Goal: Task Accomplishment & Management: Complete application form

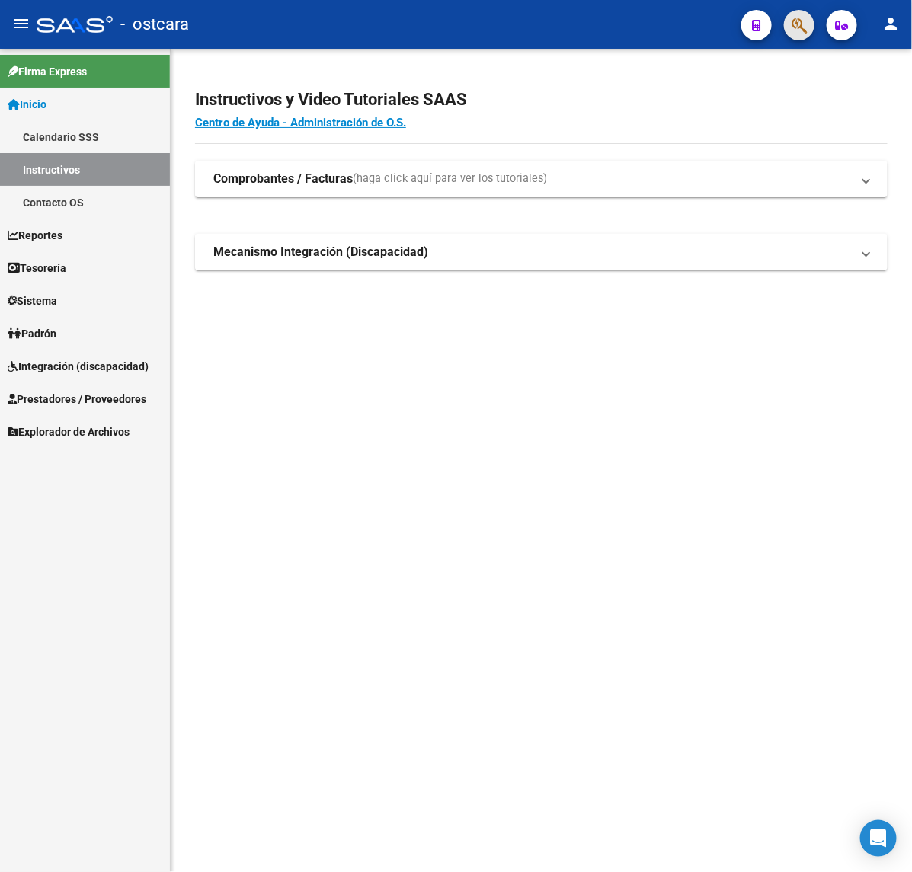
click at [801, 14] on span "button" at bounding box center [799, 25] width 15 height 31
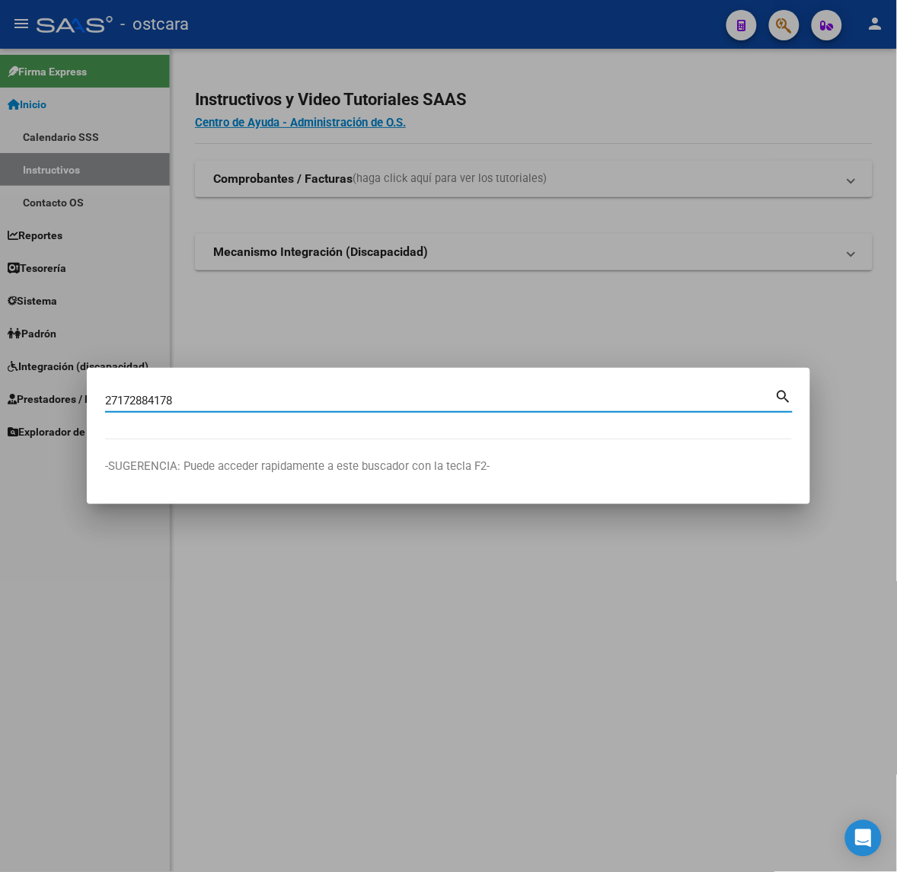
type input "27172884178"
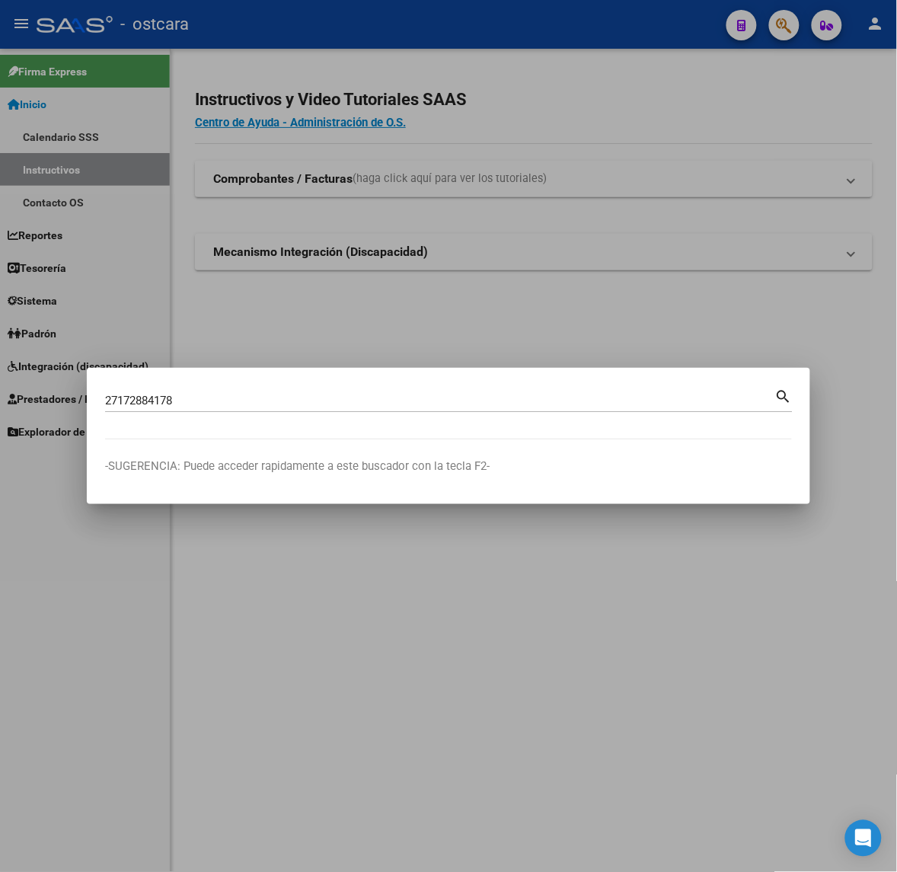
click at [783, 380] on mat-icon "search" at bounding box center [785, 395] width 18 height 18
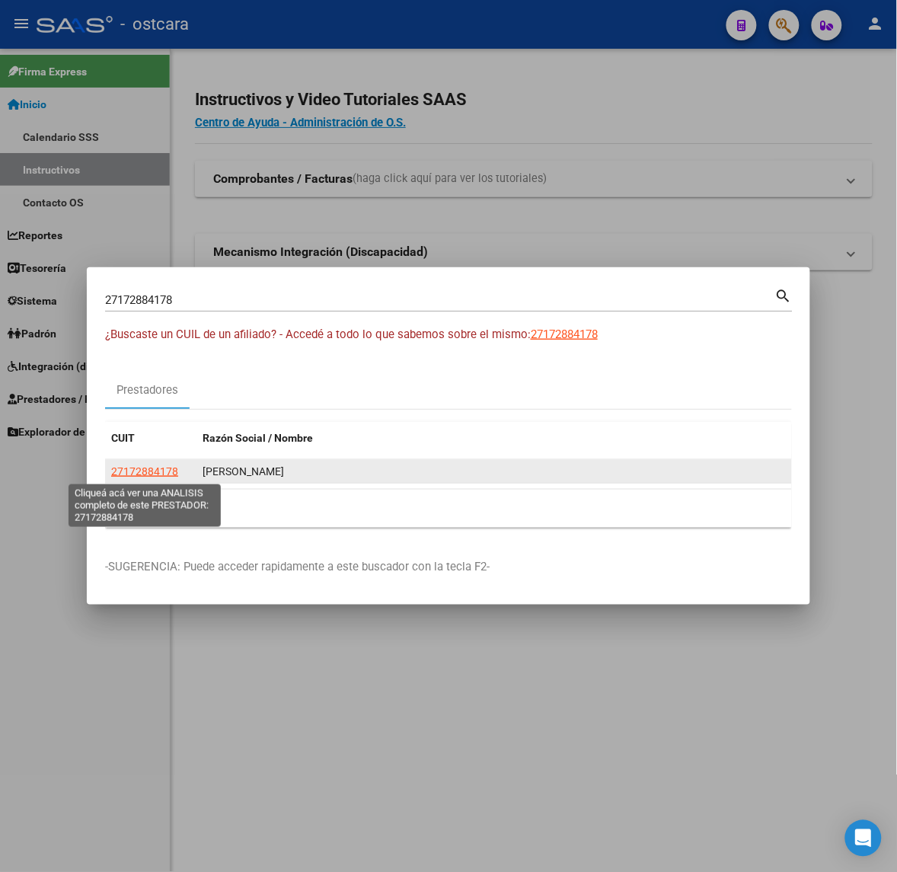
click at [139, 380] on span "27172884178" at bounding box center [144, 471] width 67 height 12
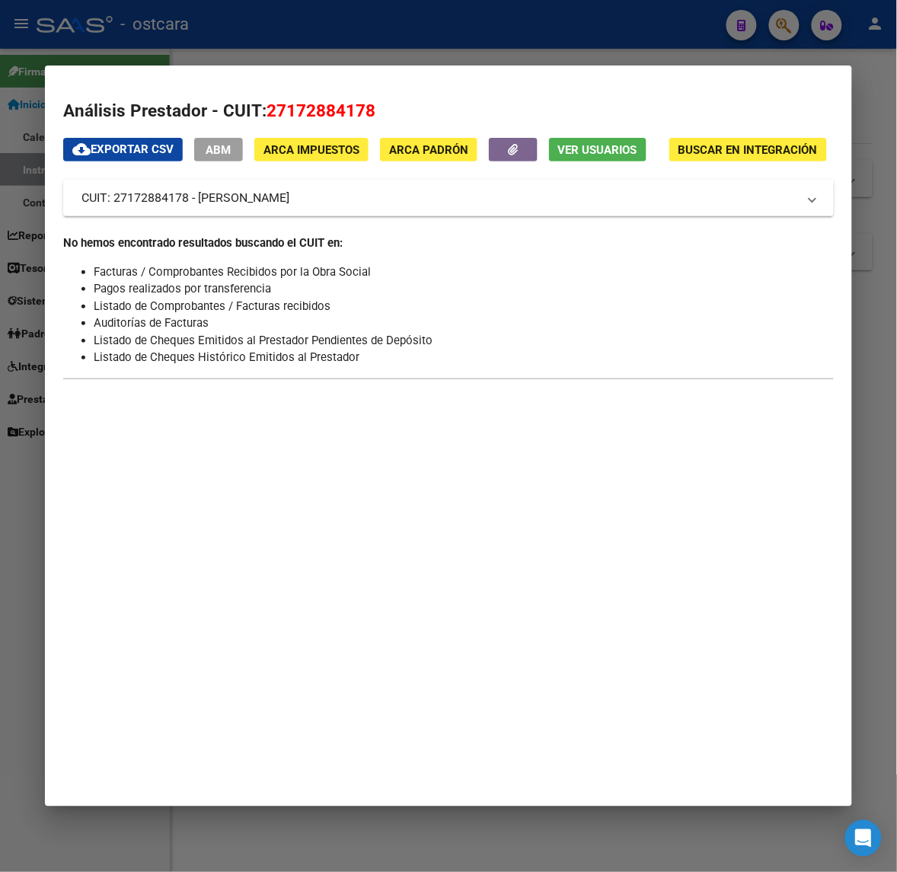
click at [585, 149] on span "Ver Usuarios" at bounding box center [597, 150] width 79 height 14
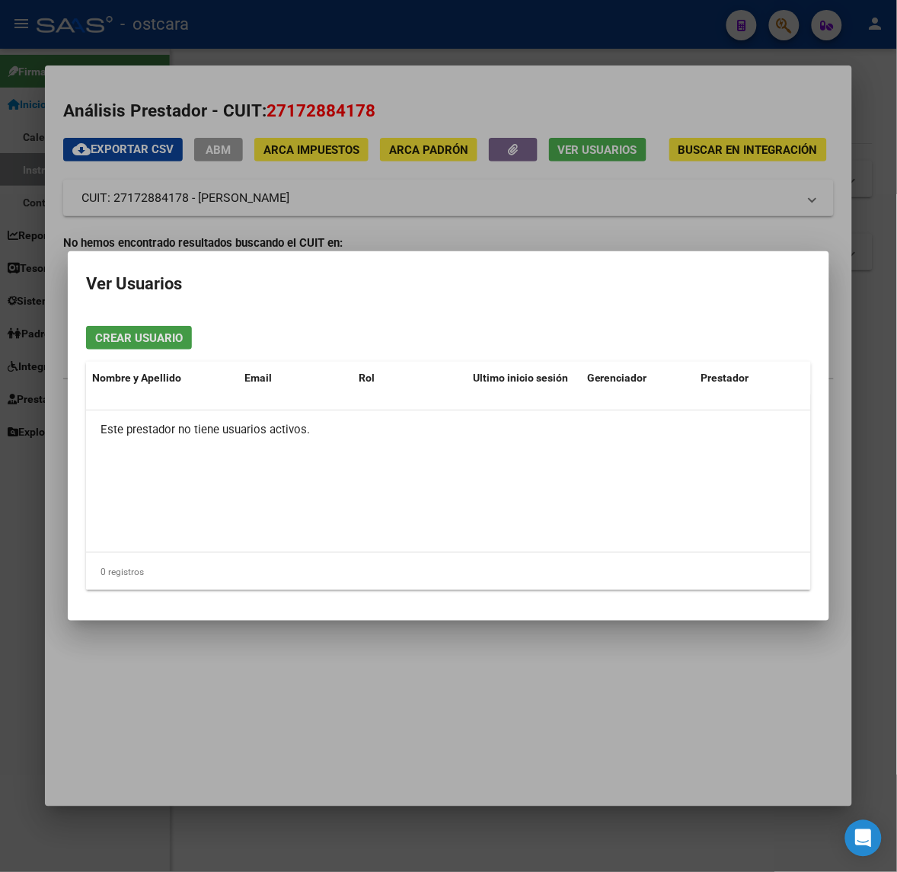
click at [174, 336] on span "Crear Usuario" at bounding box center [139, 338] width 88 height 14
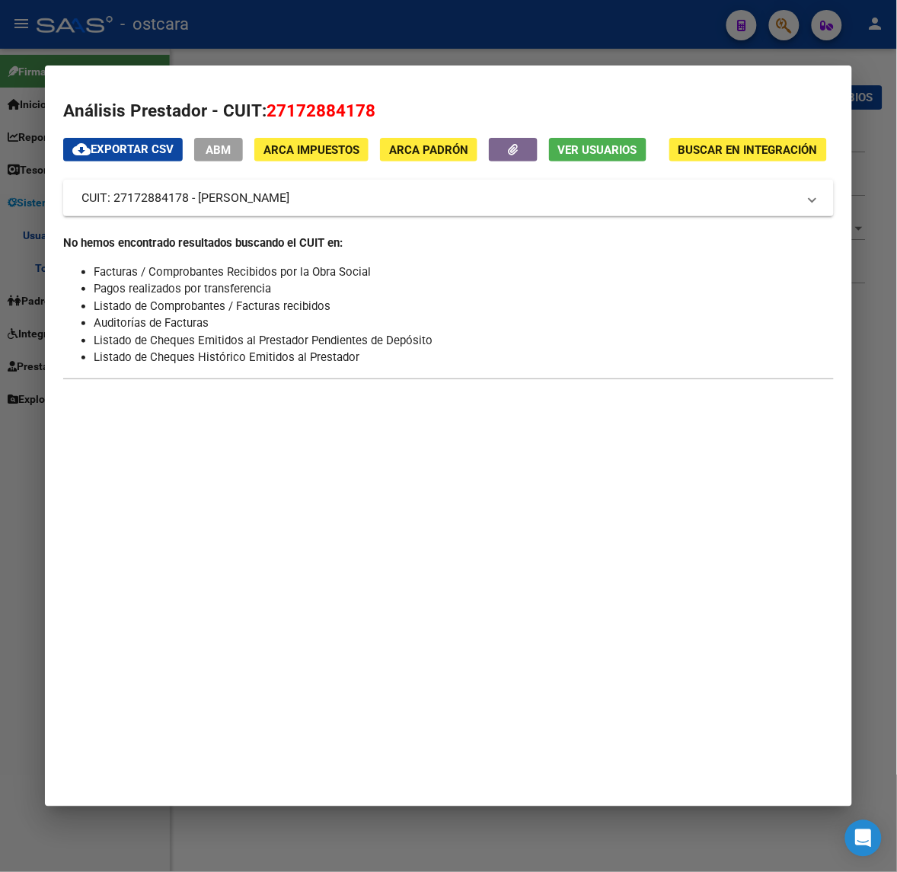
click at [584, 48] on div at bounding box center [448, 436] width 897 height 872
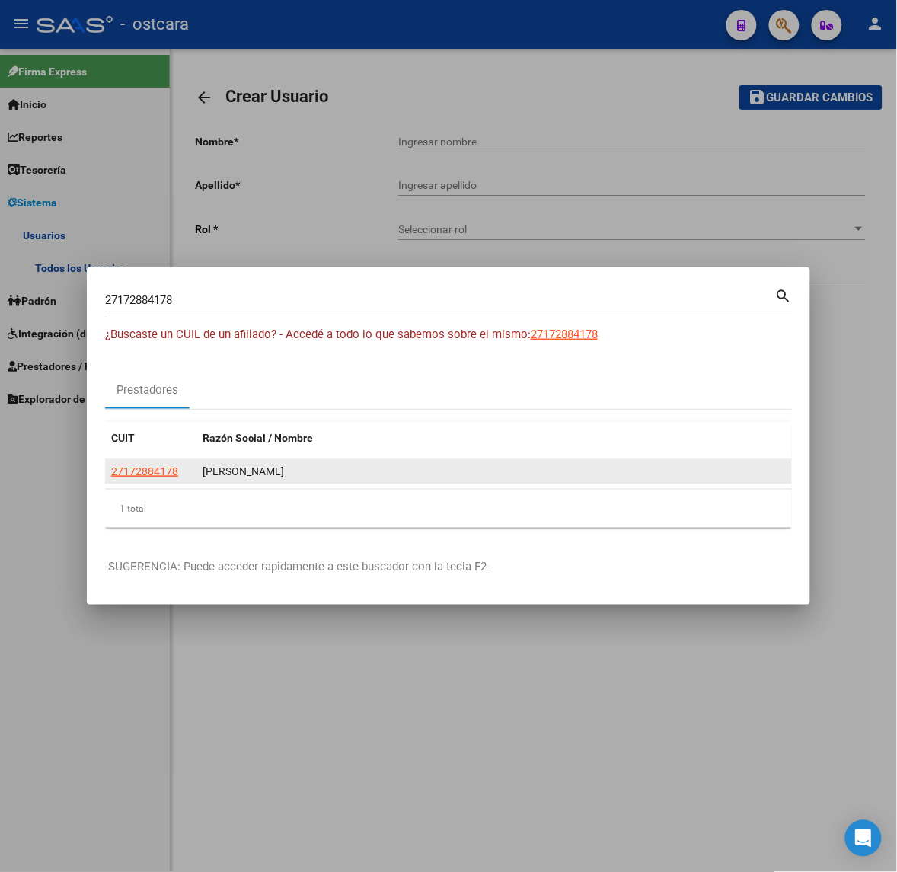
drag, startPoint x: 364, startPoint y: 473, endPoint x: 202, endPoint y: 473, distance: 162.3
click at [202, 380] on datatable-body-cell "[PERSON_NAME]" at bounding box center [495, 472] width 596 height 24
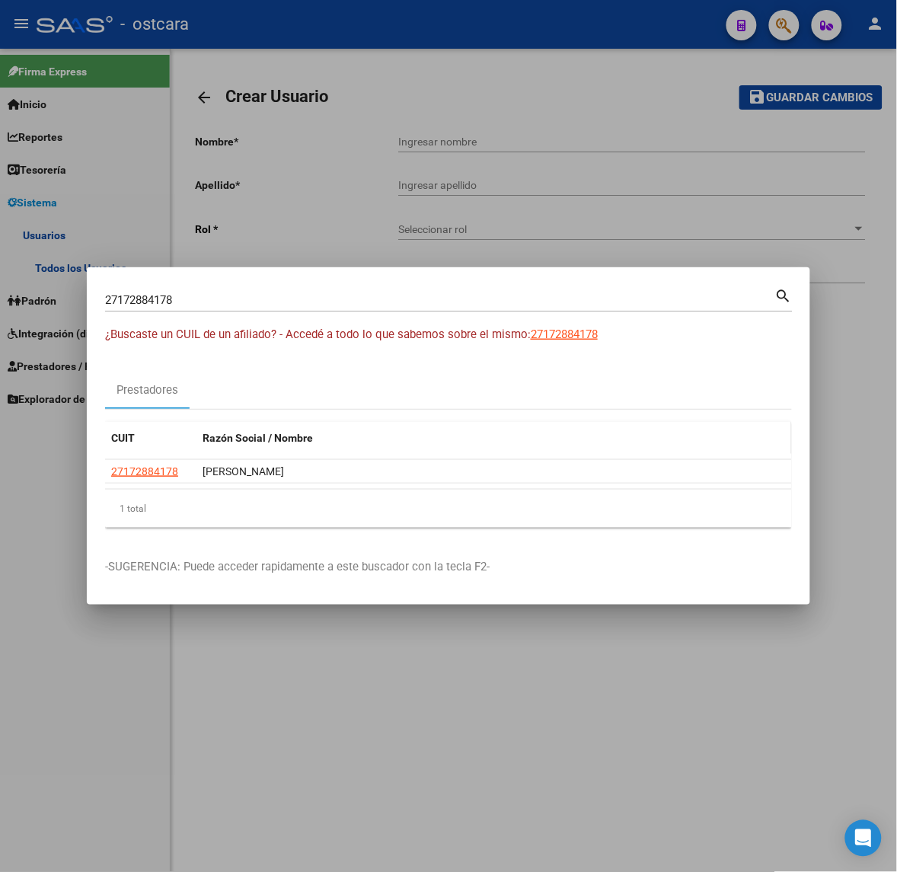
copy div "[PERSON_NAME]"
click at [656, 380] on div at bounding box center [448, 436] width 897 height 872
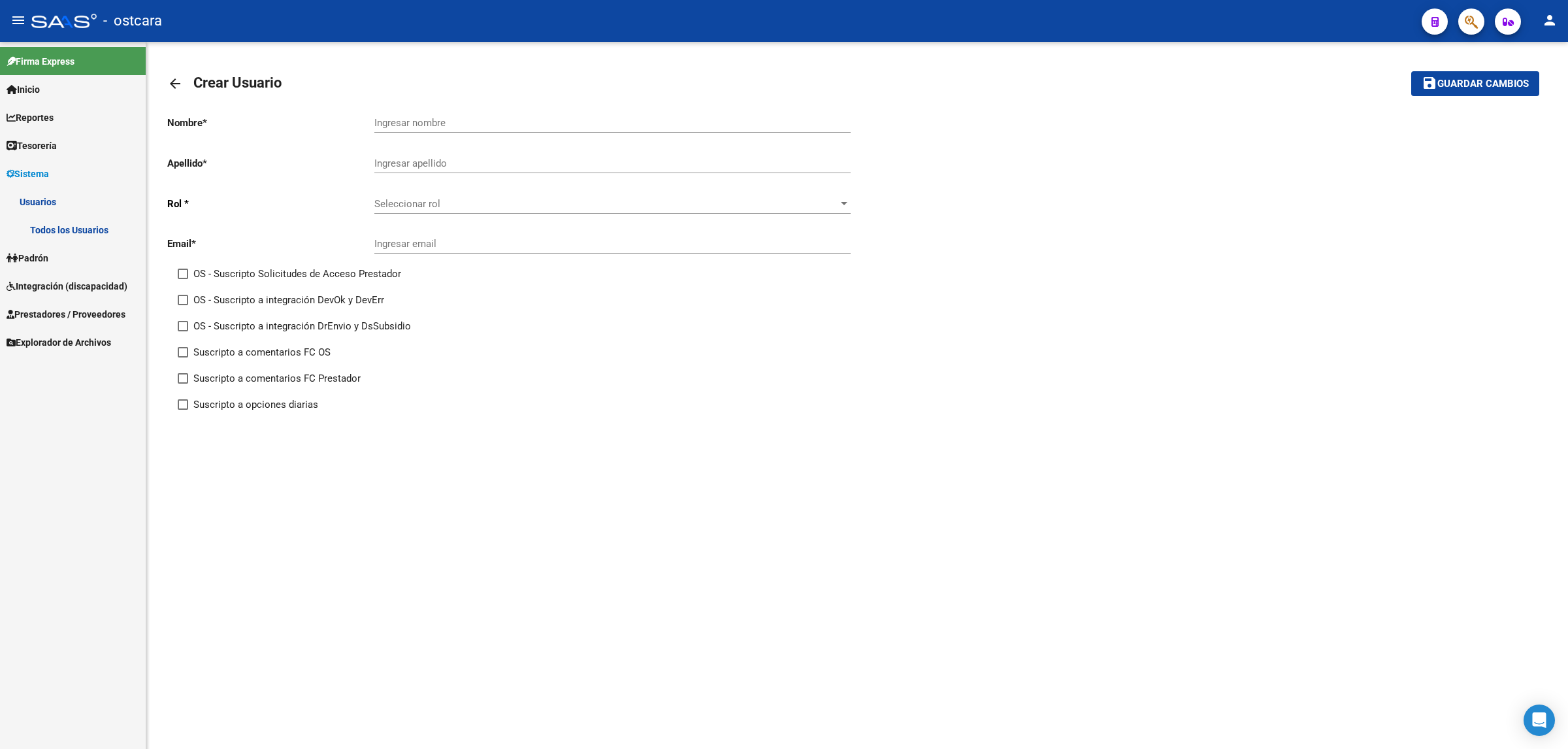
click at [504, 202] on span "Seleccionar rol" at bounding box center [607, 204] width 465 height 12
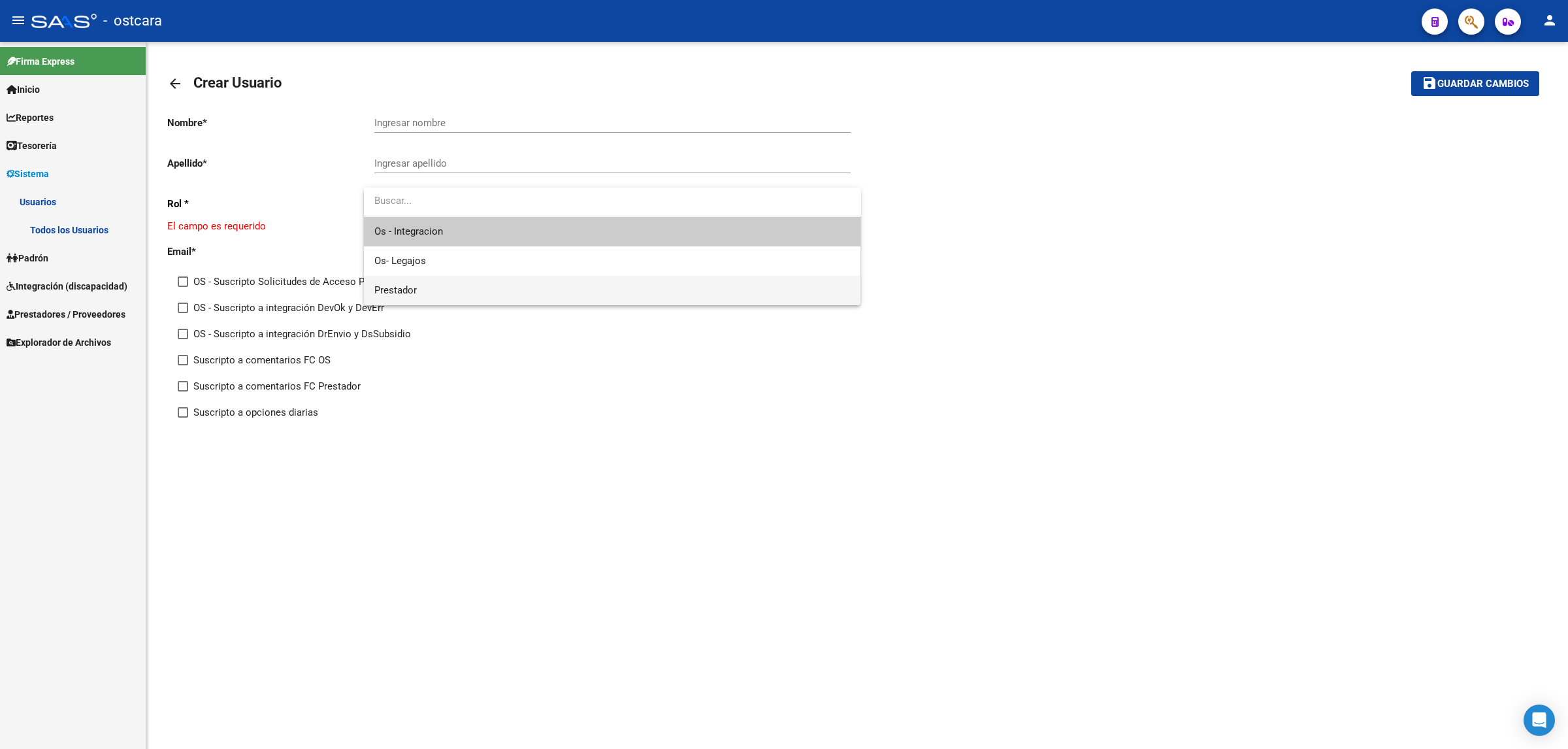
click at [451, 291] on span "Prestador" at bounding box center [612, 290] width 476 height 29
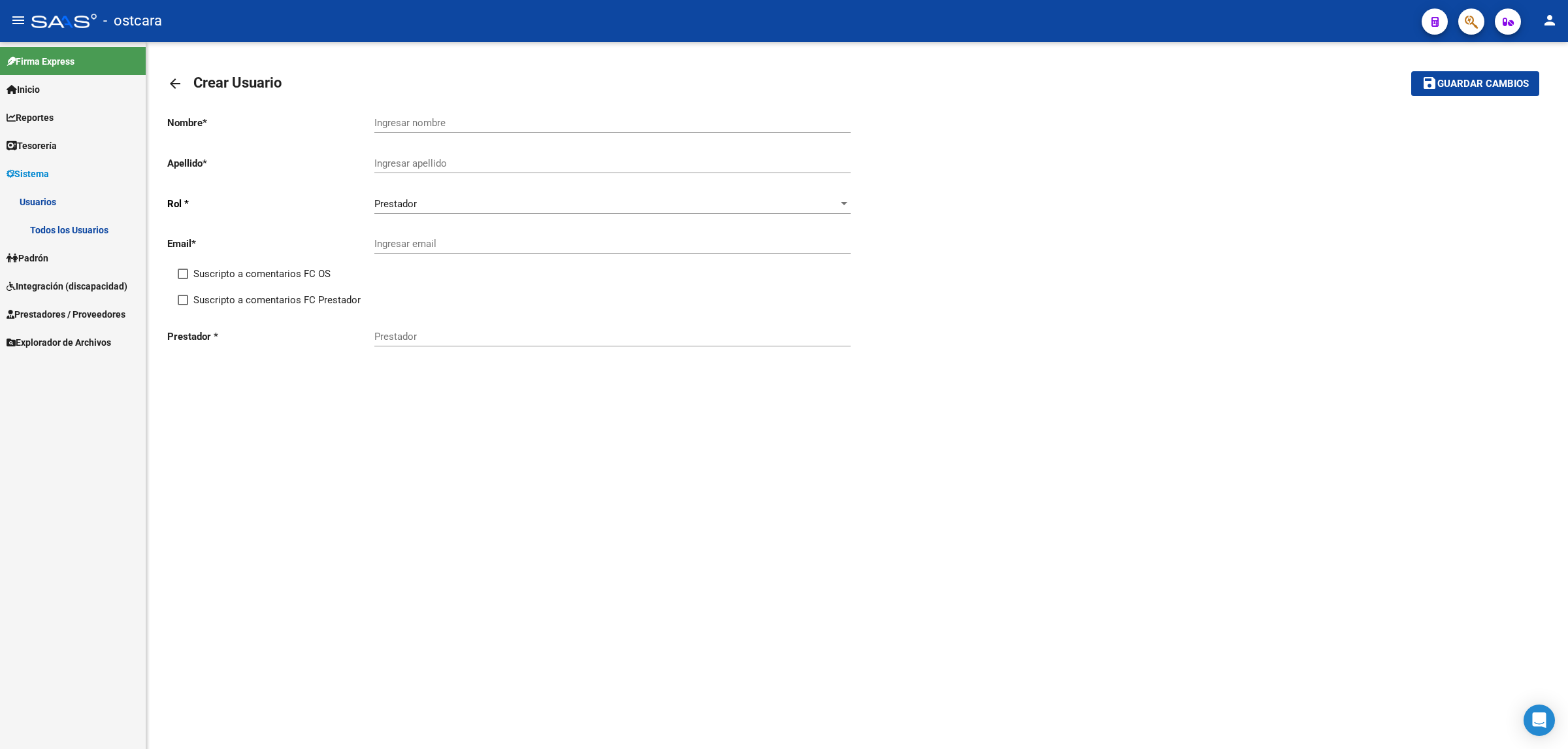
click at [413, 326] on div "Prestador" at bounding box center [612, 332] width 476 height 28
paste input "[PERSON_NAME]"
type input "[PERSON_NAME]"
click at [185, 273] on span at bounding box center [183, 274] width 10 height 10
click at [183, 279] on input "Suscripto a comentarios FC OS" at bounding box center [183, 279] width 1 height 1
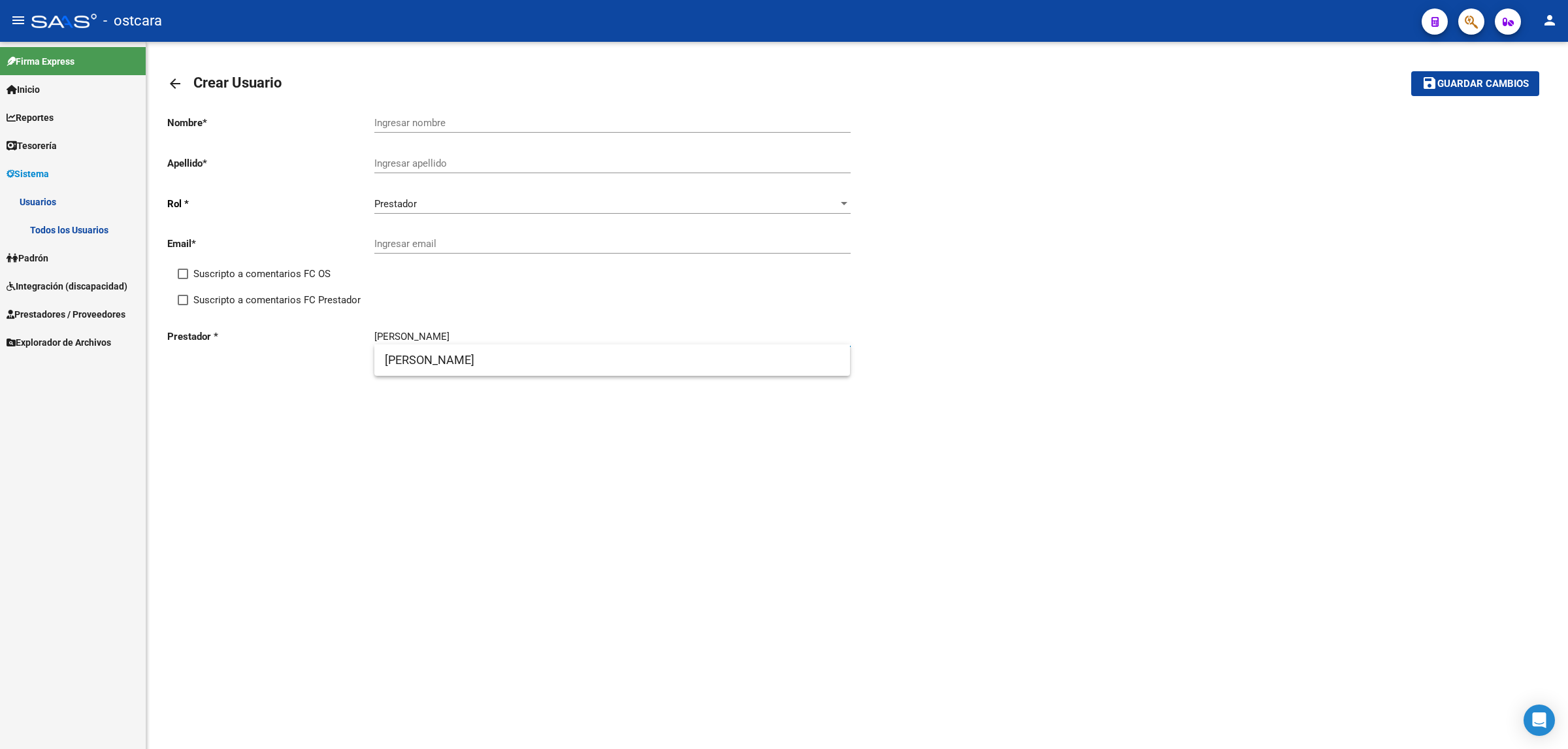
checkbox input "true"
click at [184, 299] on span at bounding box center [183, 300] width 10 height 10
click at [183, 305] on input "Suscripto a comentarios FC Prestador" at bounding box center [183, 305] width 1 height 1
checkbox input "true"
click at [570, 323] on div "[PERSON_NAME]" at bounding box center [612, 332] width 476 height 28
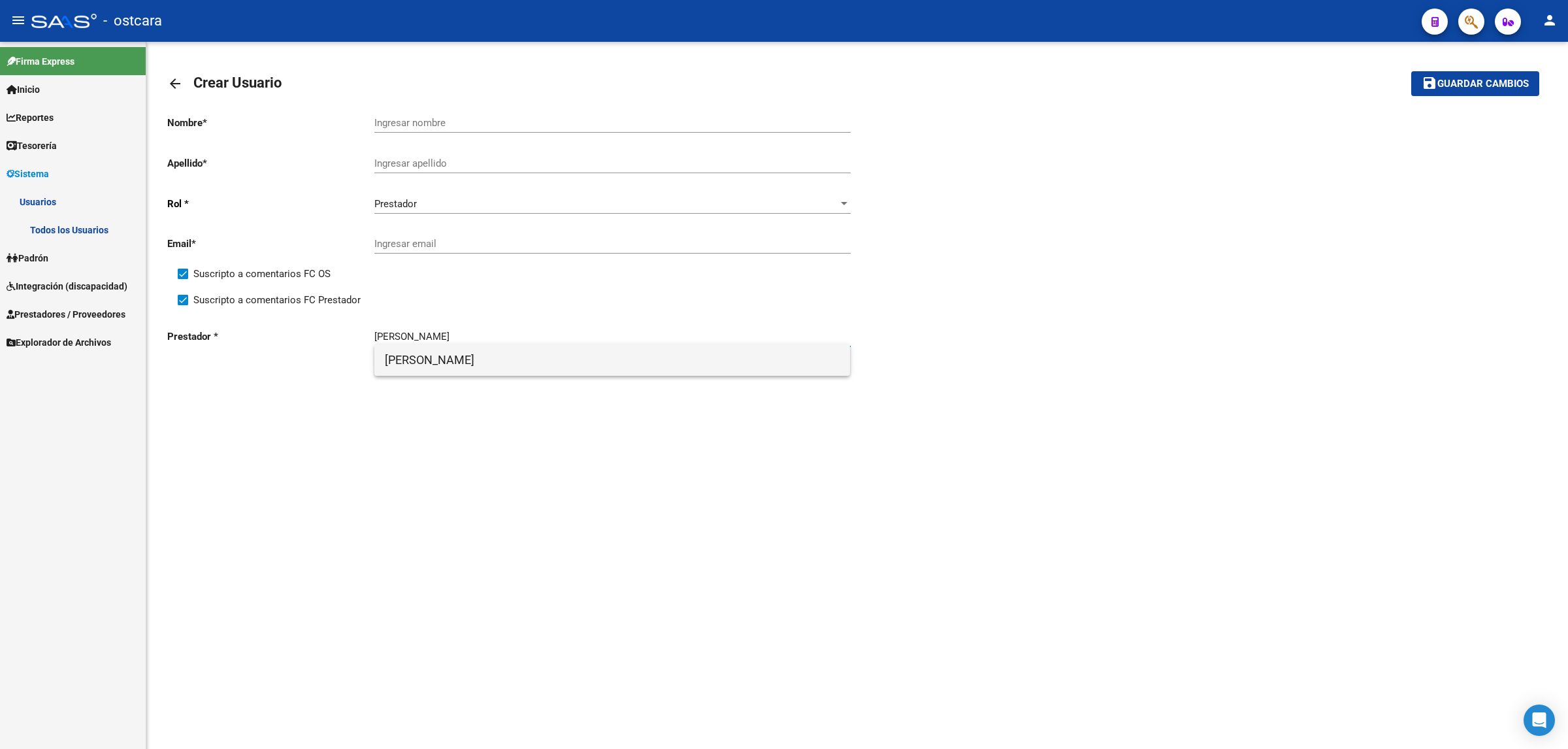
click at [511, 326] on span "[PERSON_NAME]" at bounding box center [612, 359] width 455 height 32
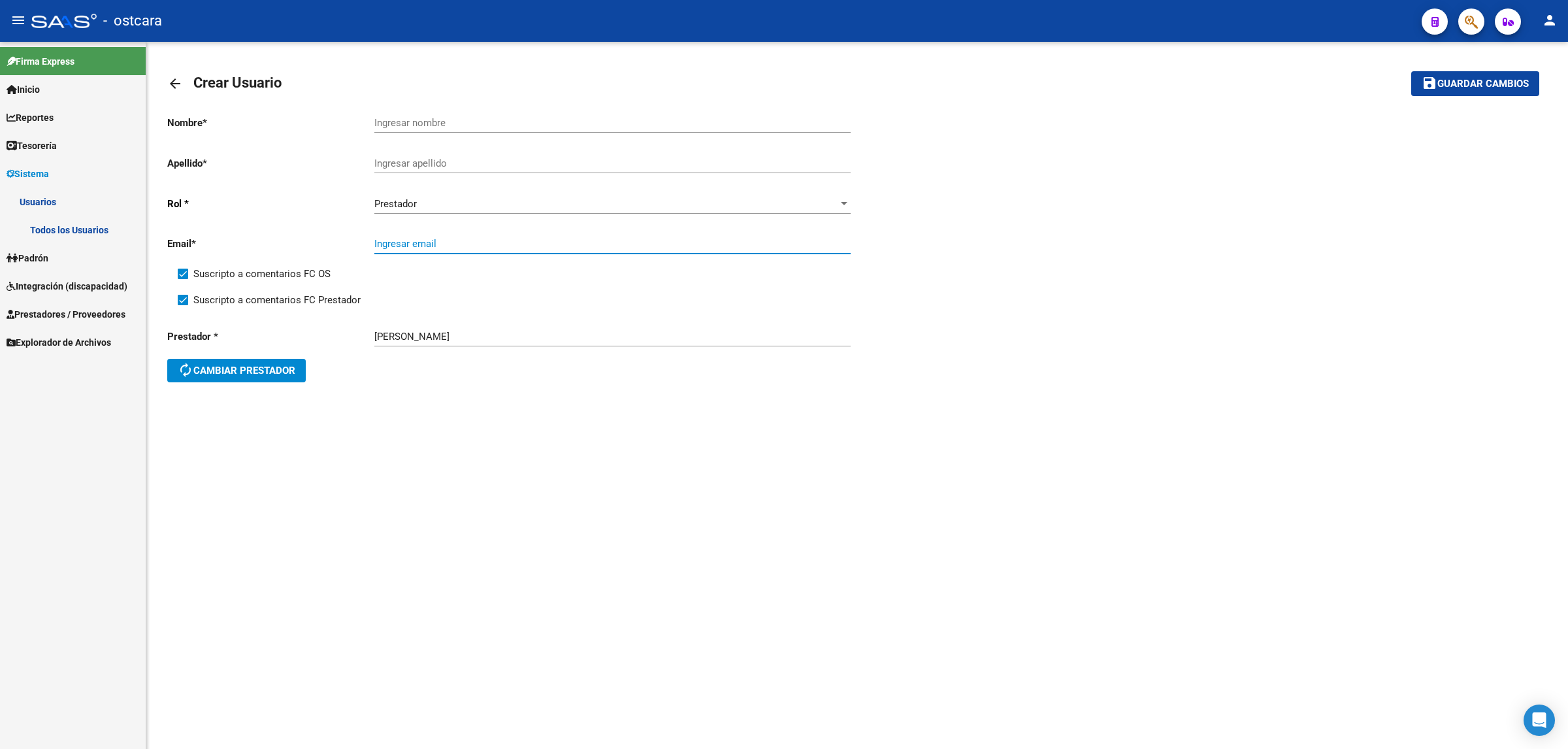
click at [510, 239] on input "Ingresar email" at bounding box center [612, 244] width 476 height 12
paste input "[PERSON_NAME][EMAIL_ADDRESS][DOMAIN_NAME]"
type input "[PERSON_NAME][EMAIL_ADDRESS][DOMAIN_NAME]"
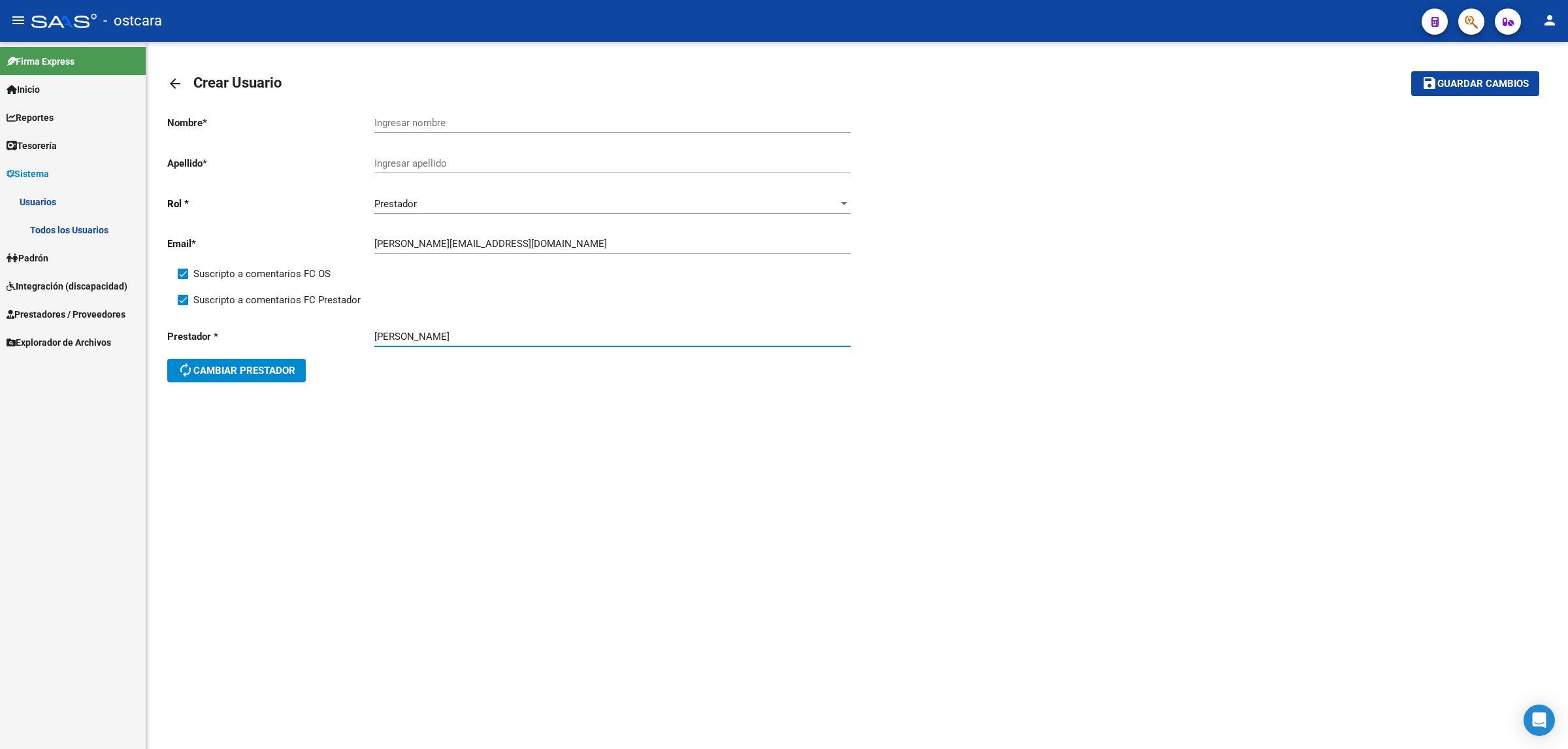
drag, startPoint x: 528, startPoint y: 334, endPoint x: 332, endPoint y: 334, distance: 196.0
click at [332, 326] on div "Prestador * [PERSON_NAME] autorenew Cambiar prestador" at bounding box center [512, 357] width 690 height 78
click at [430, 160] on input "Ingresar apellido" at bounding box center [612, 164] width 476 height 12
paste input "[PERSON_NAME]"
type input "[PERSON_NAME]"
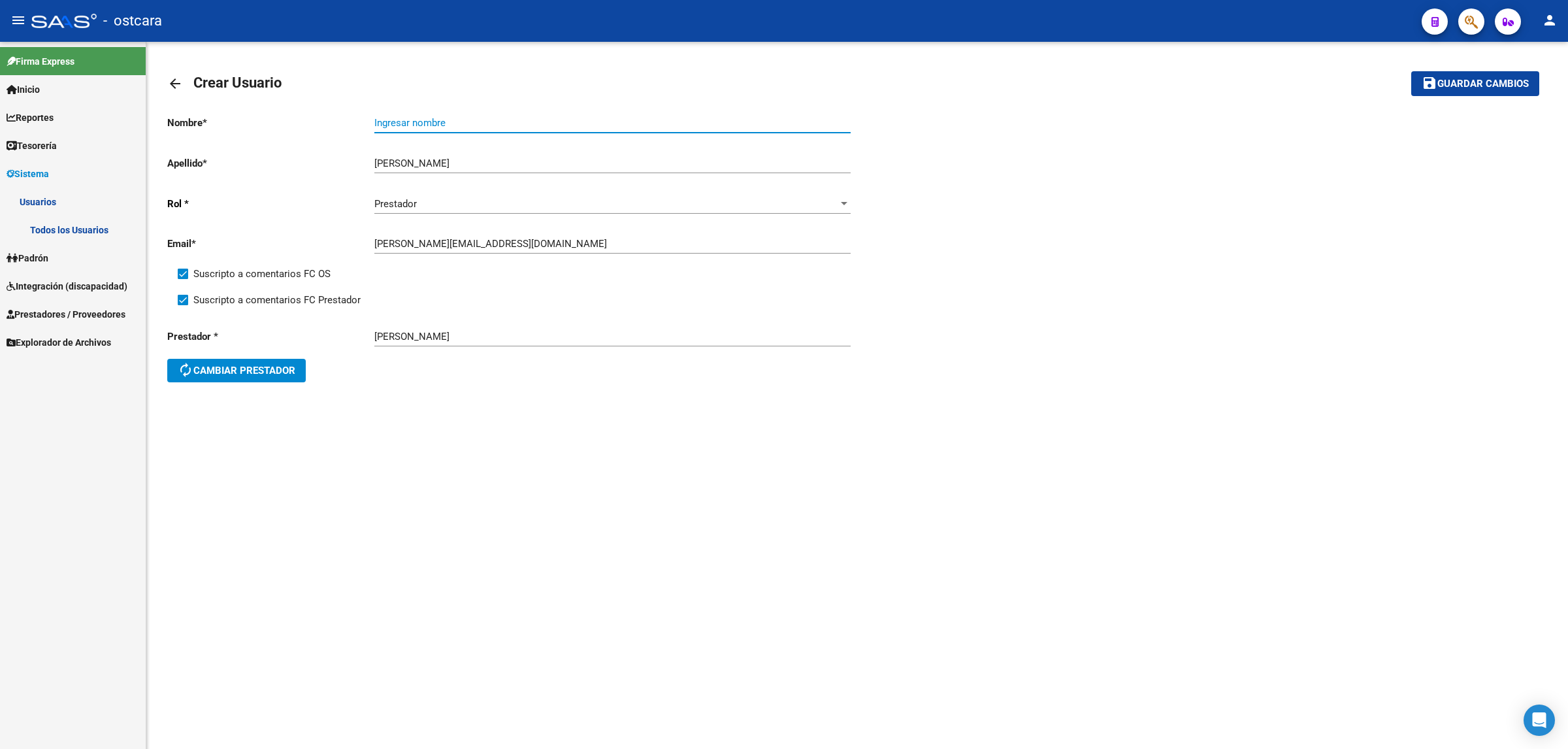
click at [436, 117] on input "Ingresar nombre" at bounding box center [612, 123] width 476 height 12
paste input "[PERSON_NAME]"
click at [439, 119] on input "[PERSON_NAME]" at bounding box center [612, 123] width 476 height 12
type input "[PERSON_NAME]"
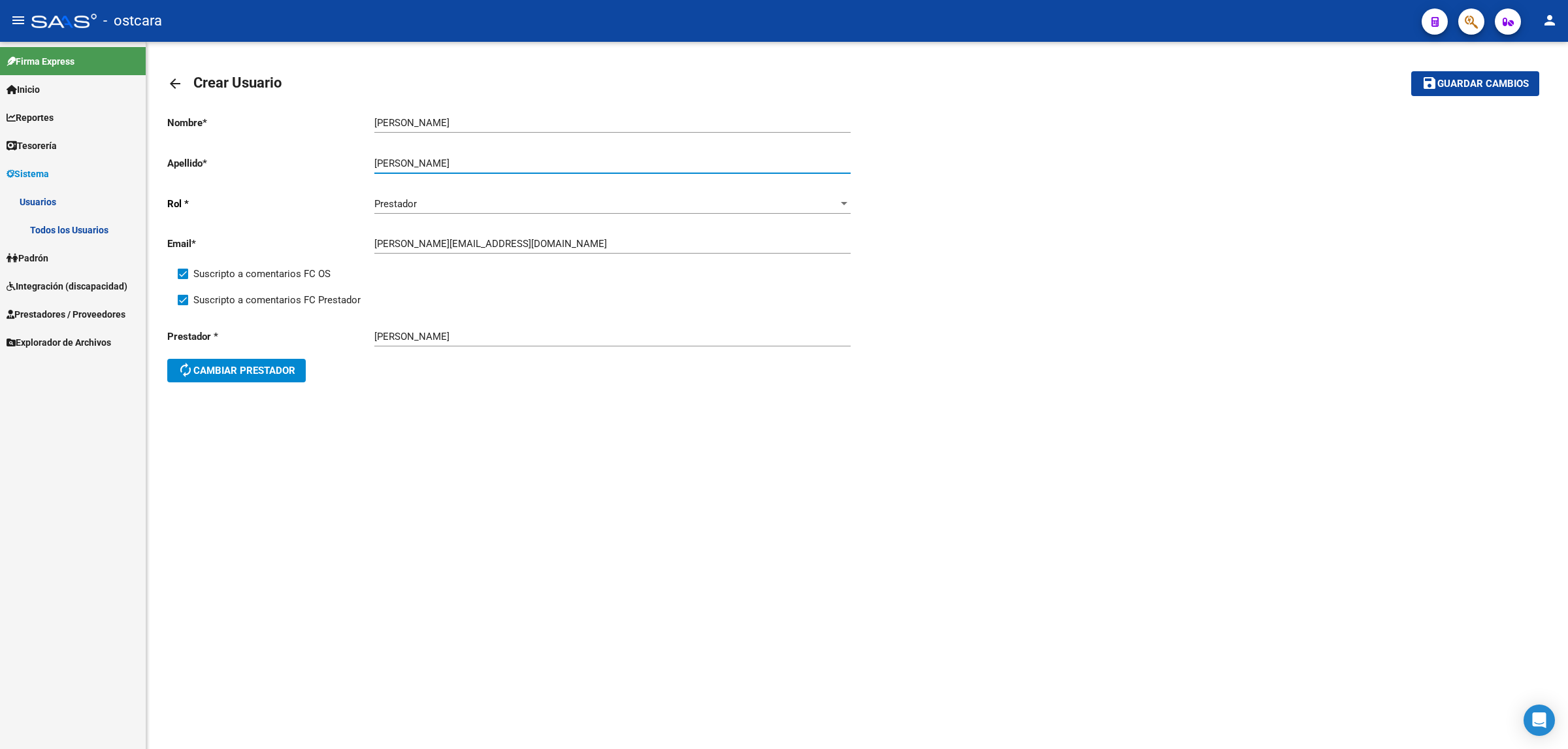
click at [781, 83] on span "Guardar cambios" at bounding box center [1483, 84] width 92 height 12
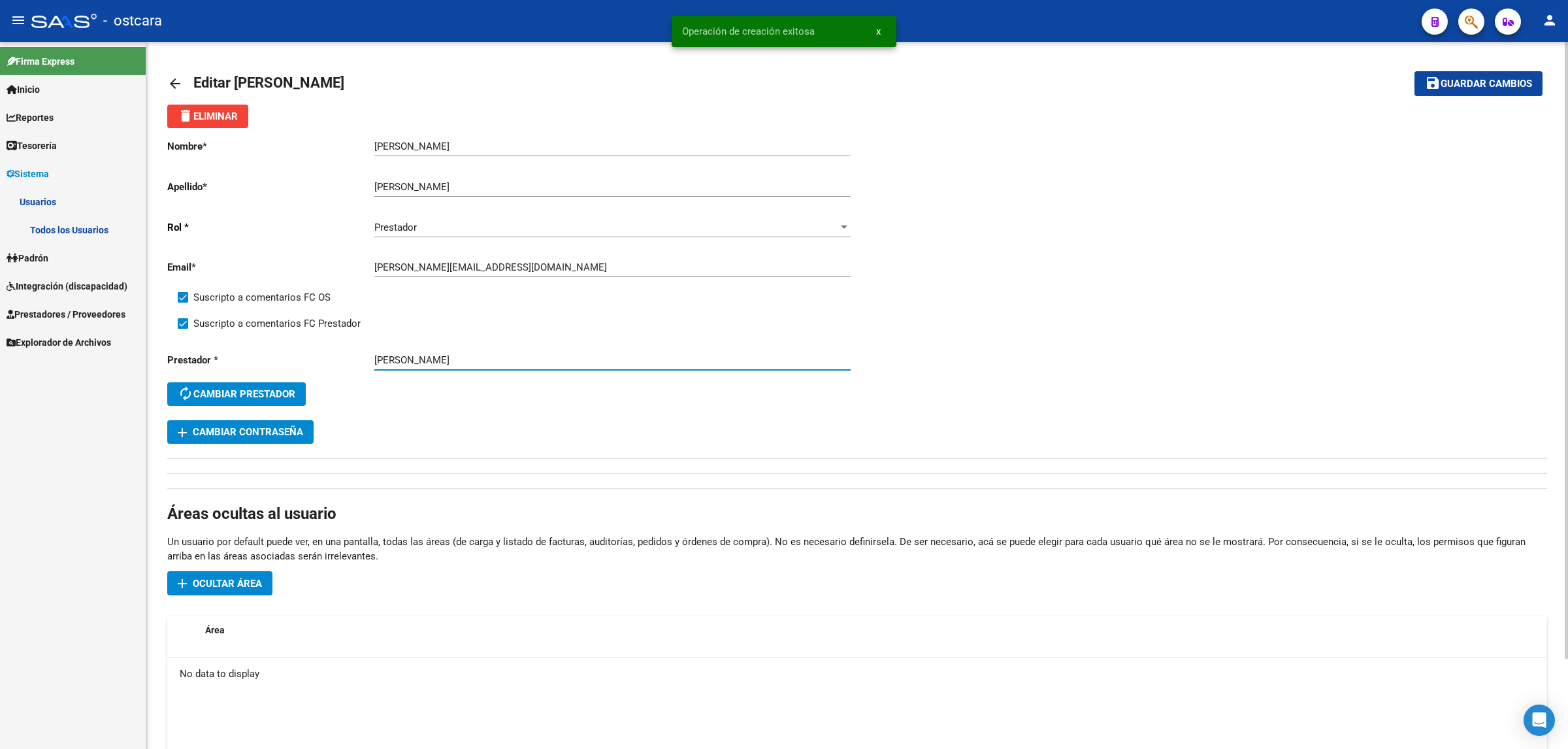
drag, startPoint x: 523, startPoint y: 354, endPoint x: 315, endPoint y: 351, distance: 208.0
click at [315, 326] on div "Prestador * [PERSON_NAME] autorenew Cambiar prestador" at bounding box center [512, 380] width 690 height 78
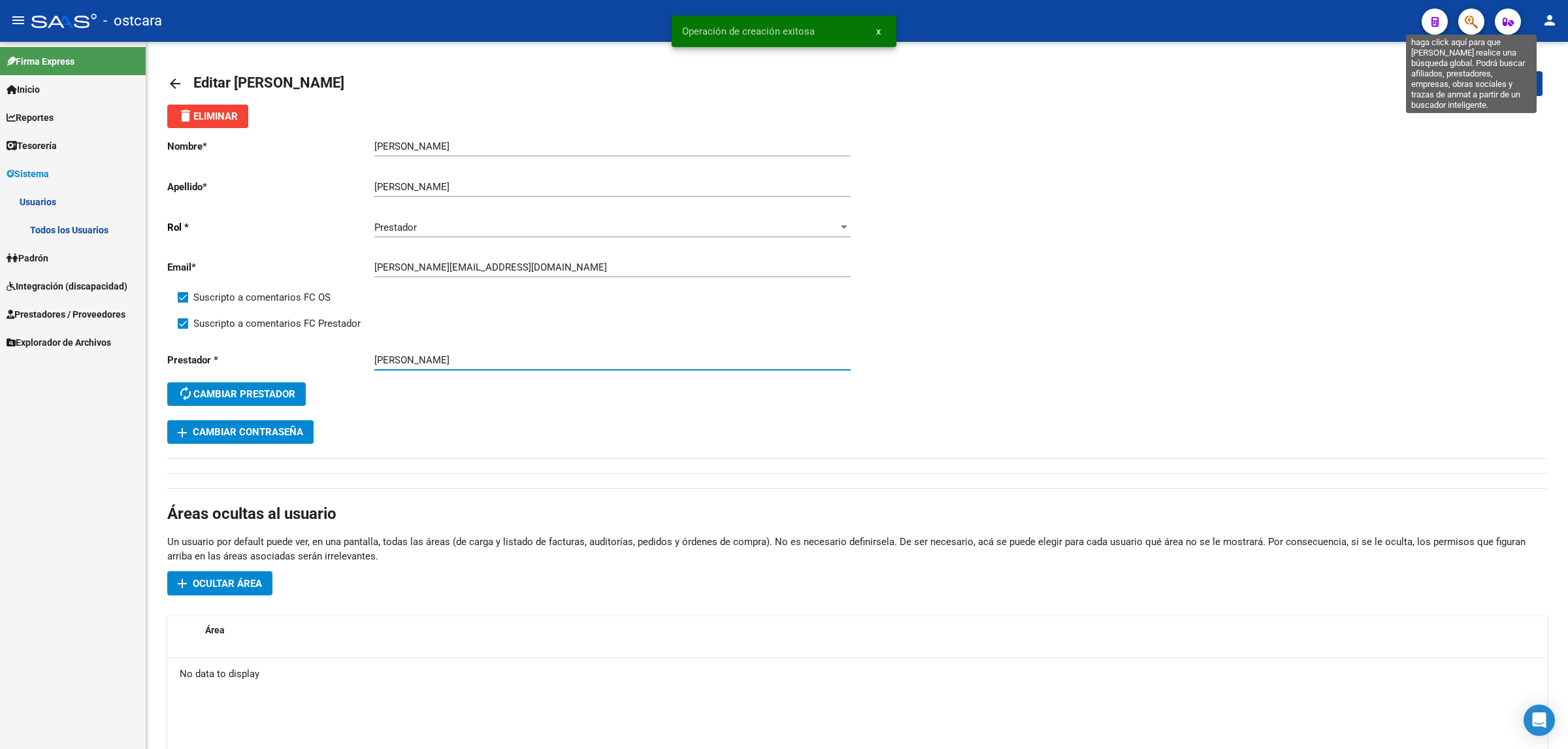
click at [781, 20] on icon "button" at bounding box center [1471, 22] width 13 height 15
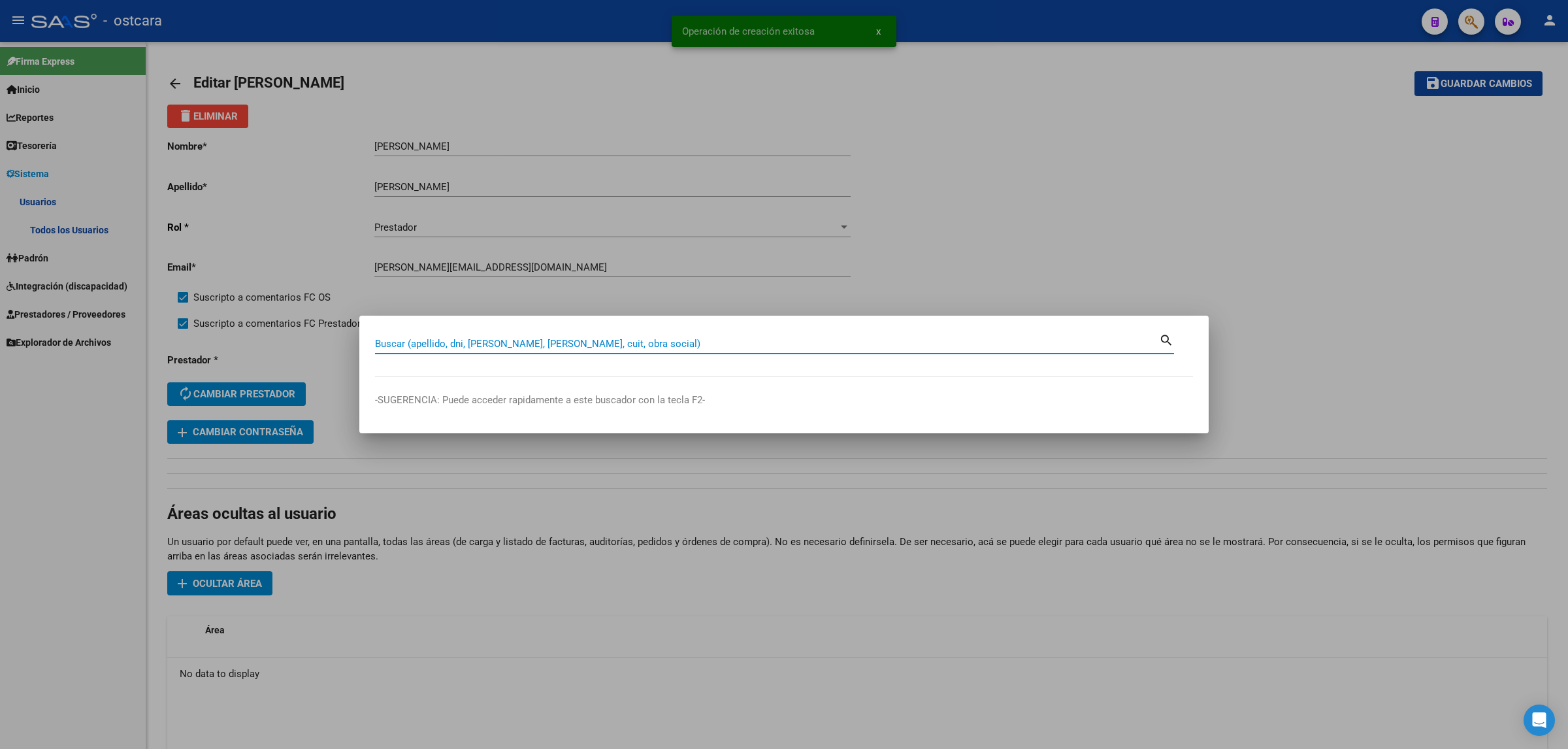
paste input "[PERSON_NAME]"
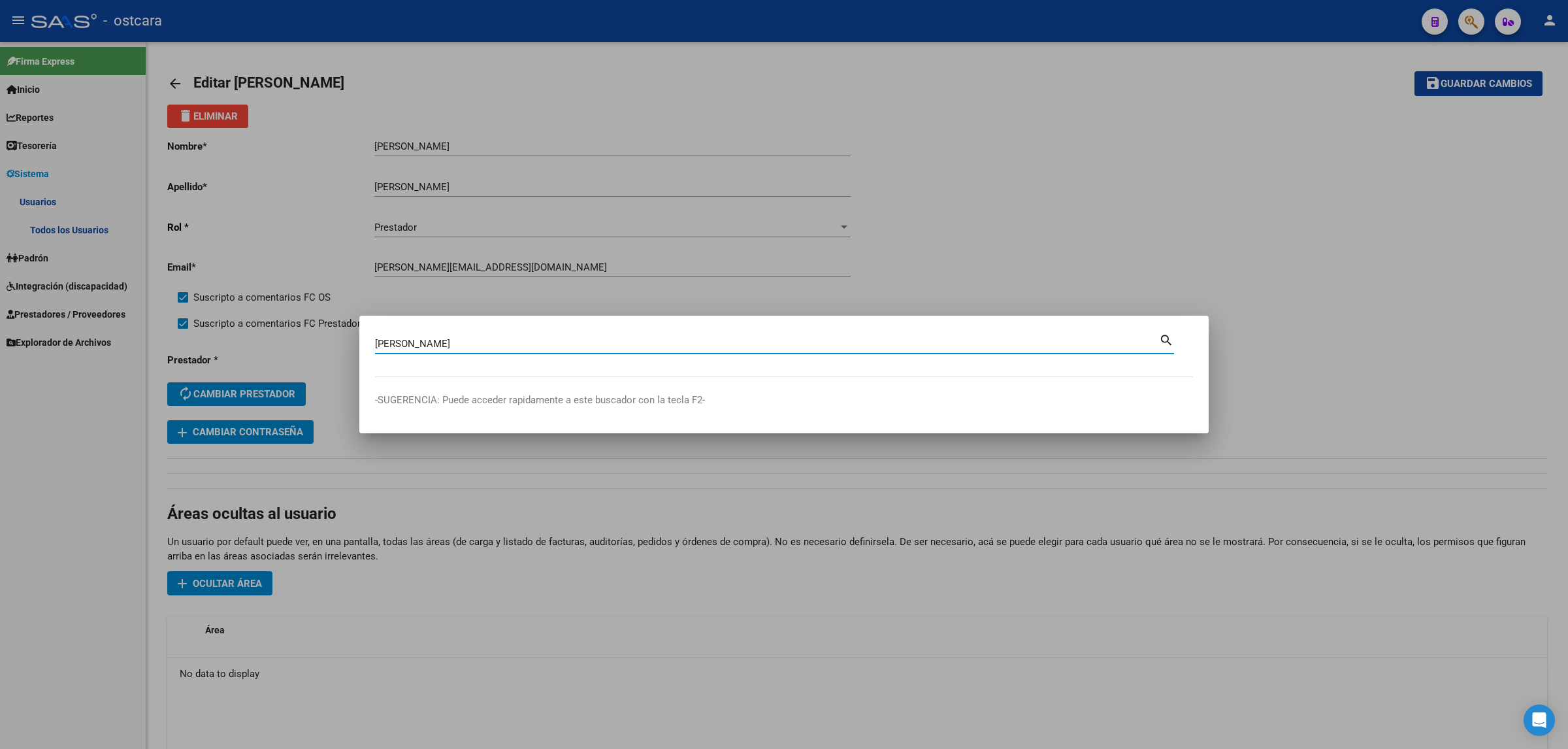
type input "[PERSON_NAME]"
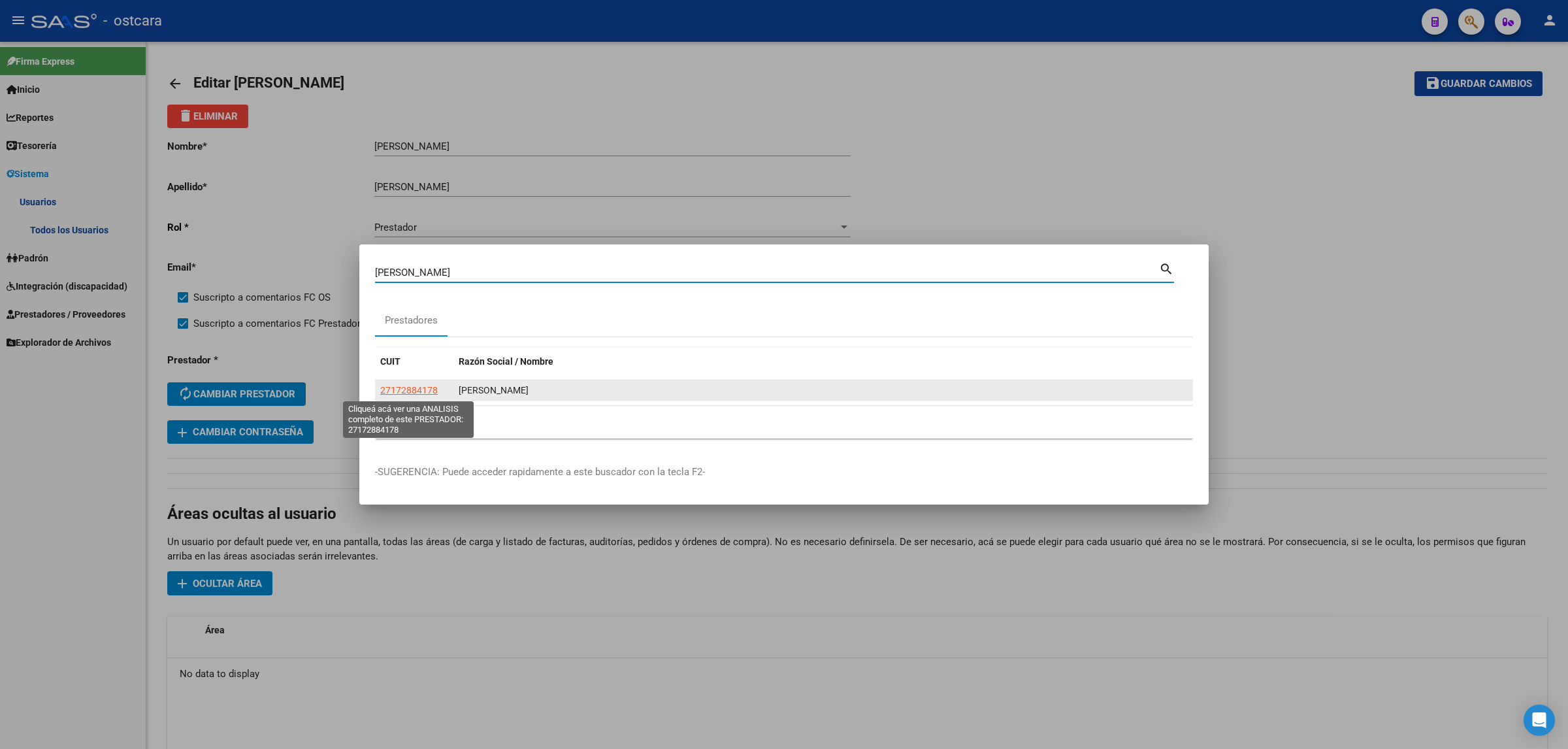
click at [410, 326] on span "27172884178" at bounding box center [408, 390] width 57 height 10
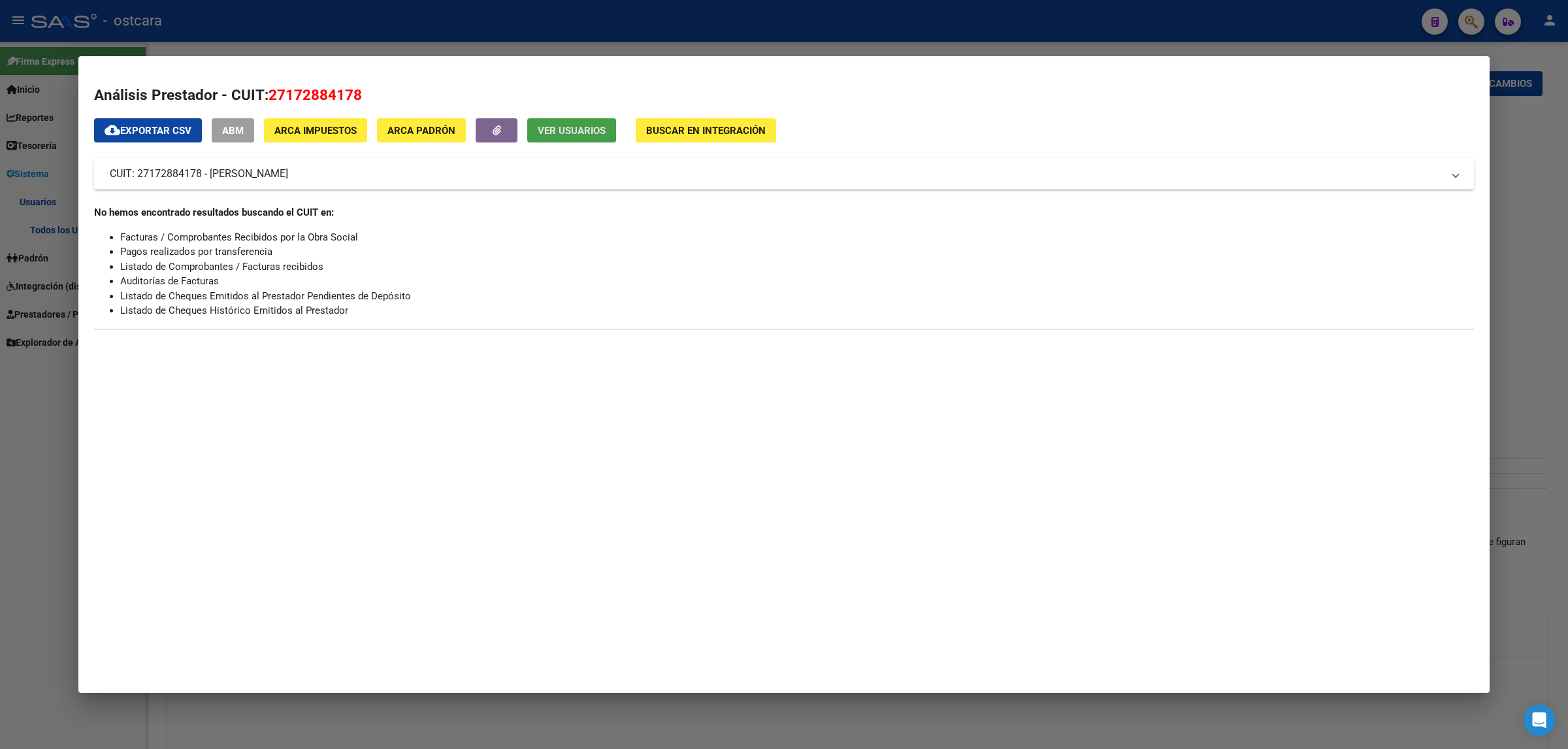
click at [585, 125] on span "Ver Usuarios" at bounding box center [571, 131] width 68 height 12
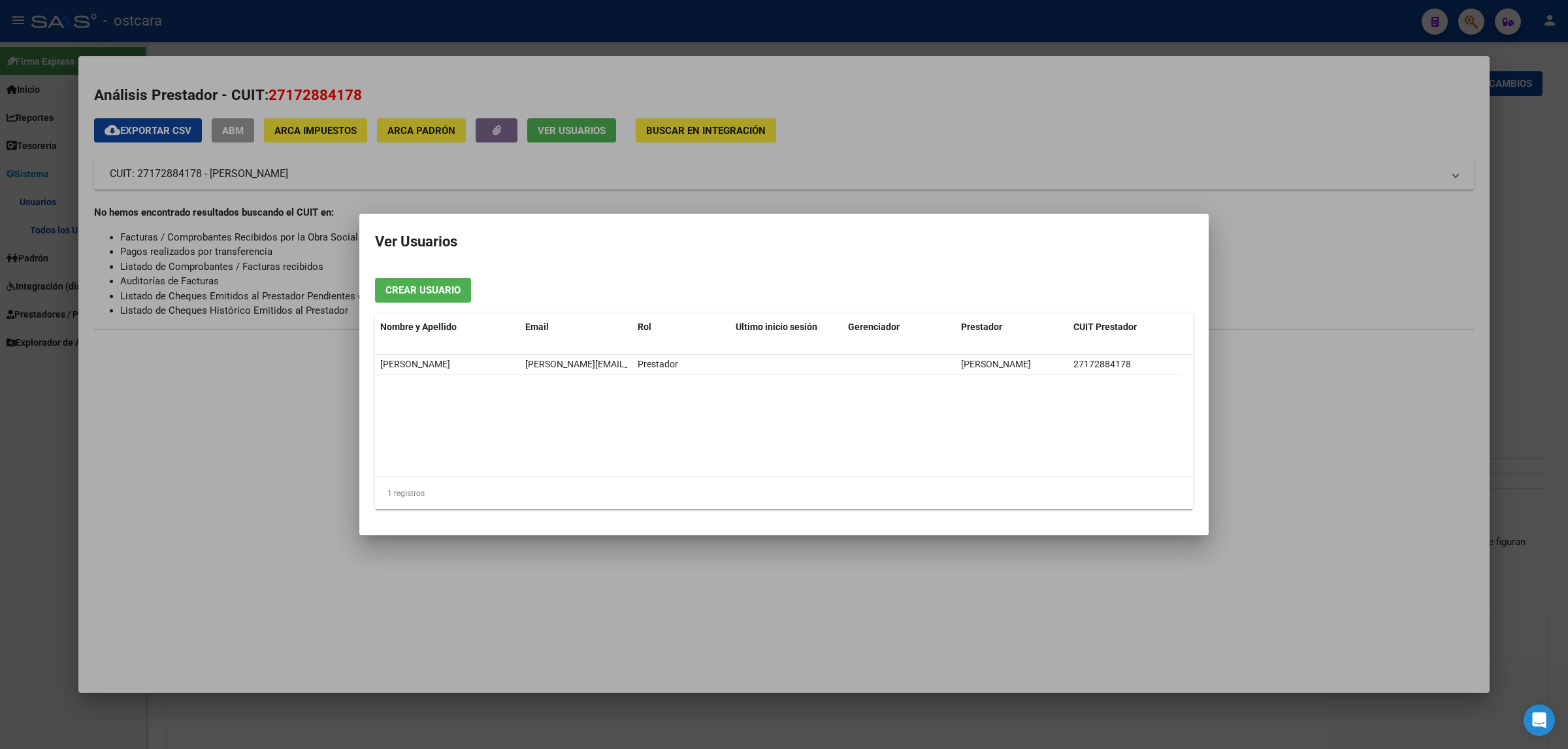
drag, startPoint x: 713, startPoint y: 366, endPoint x: 372, endPoint y: 371, distance: 341.0
click at [372, 326] on mat-dialog-content "Crear Usuario Nombre y Apellido Email [PERSON_NAME] inicio sesión Gerenciador P…" at bounding box center [784, 393] width 849 height 251
copy datatable-body-row "SILVIA MARCELA MILISZKEVICH [EMAIL_ADDRESS][DOMAIN_NAME] Prestador"
